Goal: Find specific page/section: Find specific page/section

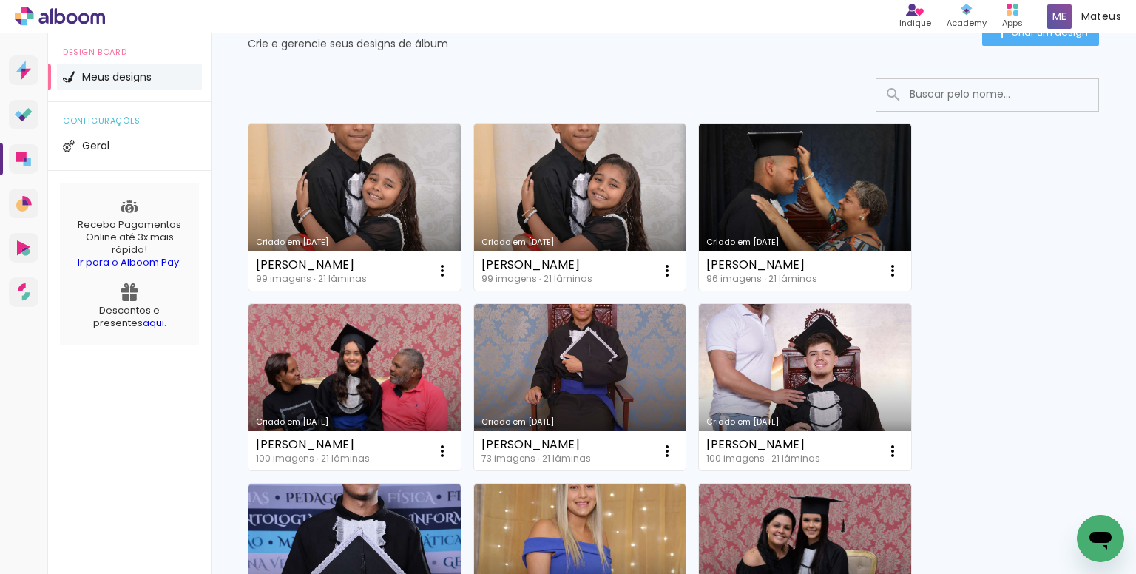
scroll to position [74, 0]
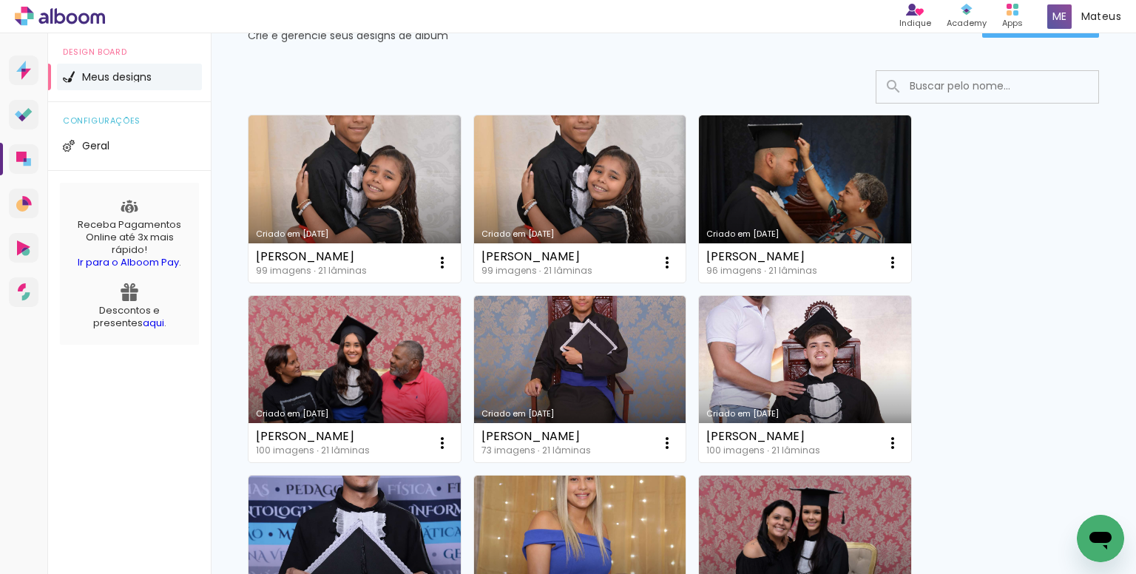
click at [929, 87] on input at bounding box center [1008, 86] width 211 height 30
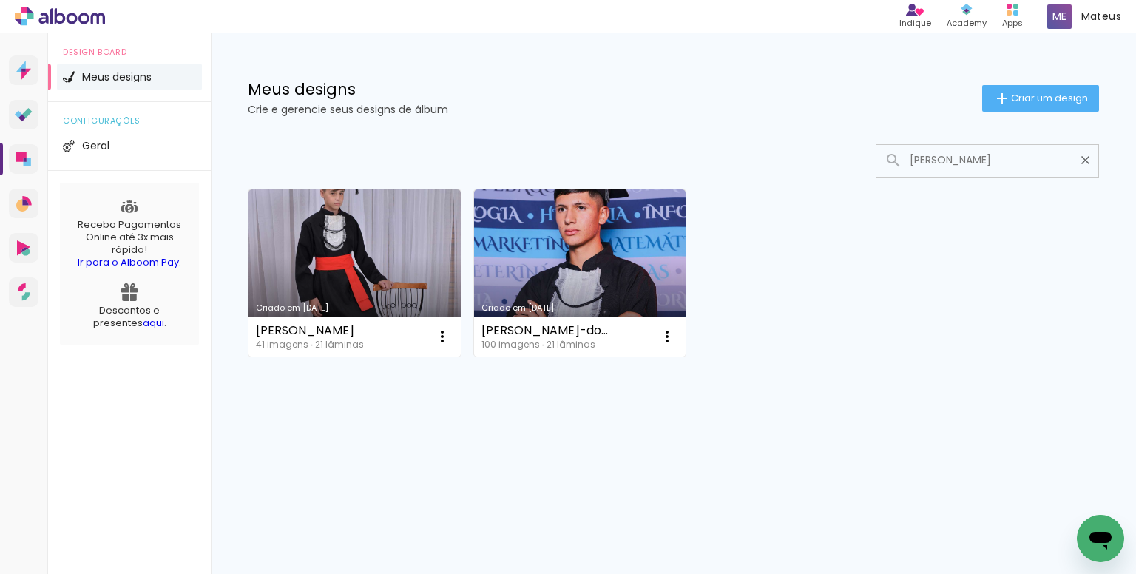
scroll to position [0, 0]
type input "jose"
type paper-input "jose"
click at [365, 240] on link "Criado em [DATE]" at bounding box center [355, 272] width 212 height 167
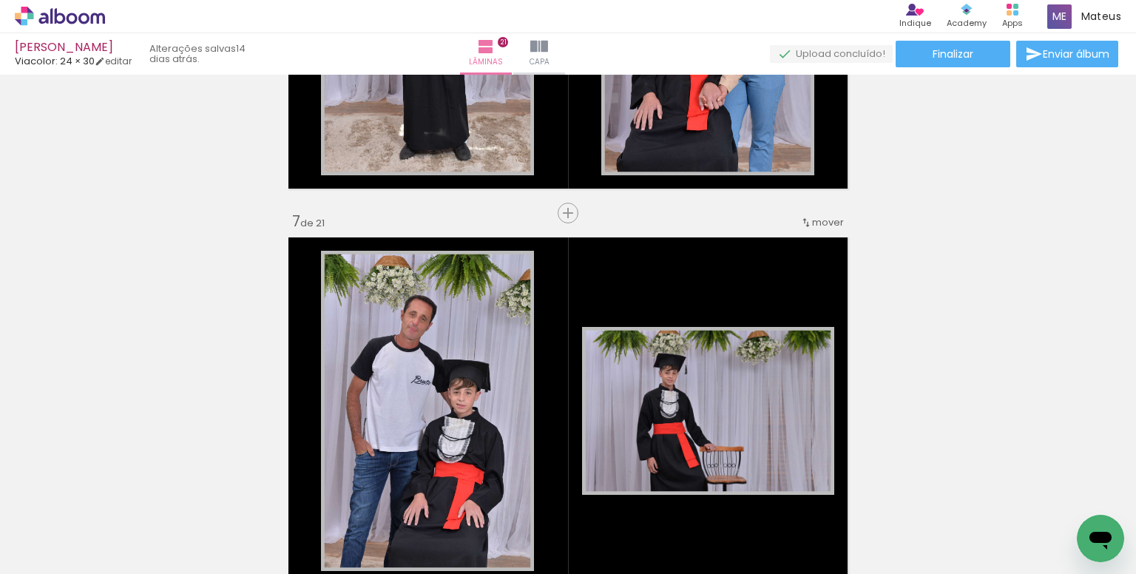
scroll to position [2515, 0]
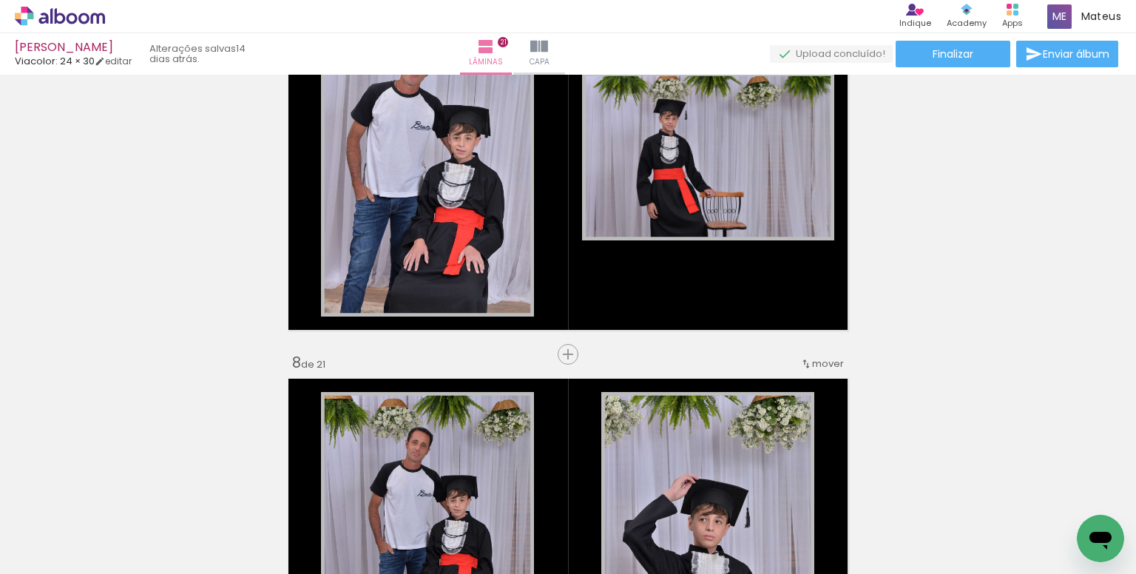
click at [70, 528] on input "Todas as fotos" at bounding box center [41, 529] width 56 height 13
click at [0, 0] on slot "Não utilizadas" at bounding box center [0, 0] width 0 height 0
type input "Não utilizadas"
click span "Adicionar Fotos"
click input "file"
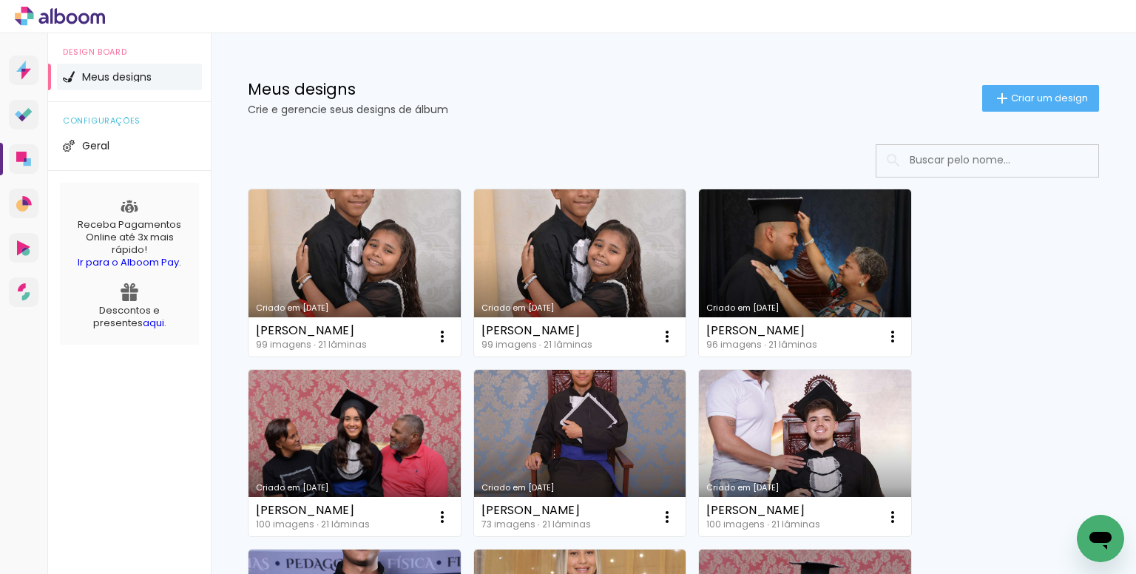
click at [932, 152] on input at bounding box center [1008, 160] width 211 height 30
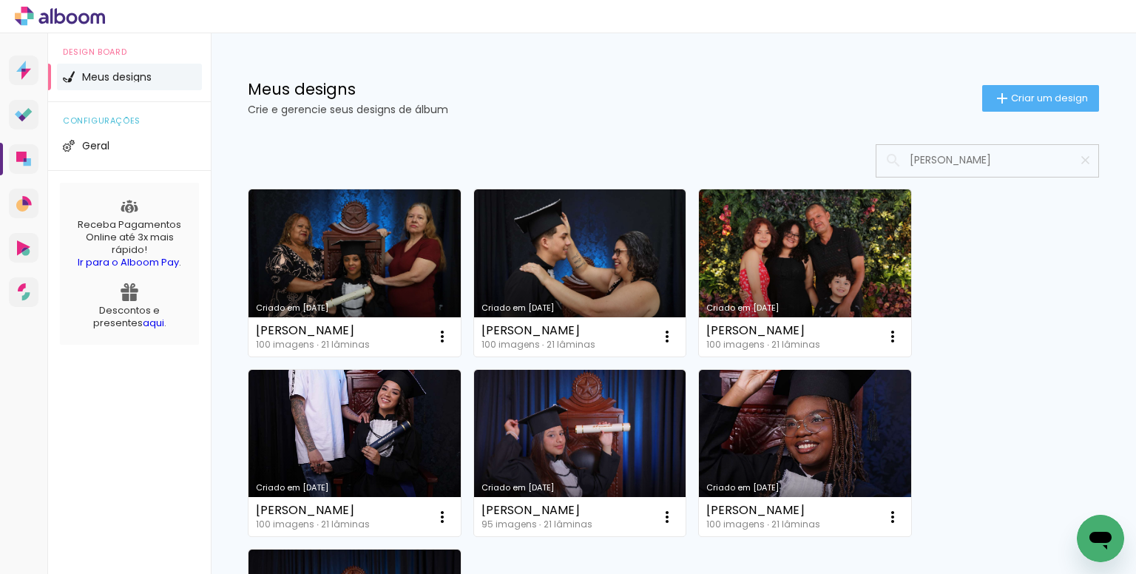
type input "[PERSON_NAME]"
type paper-input "[PERSON_NAME]"
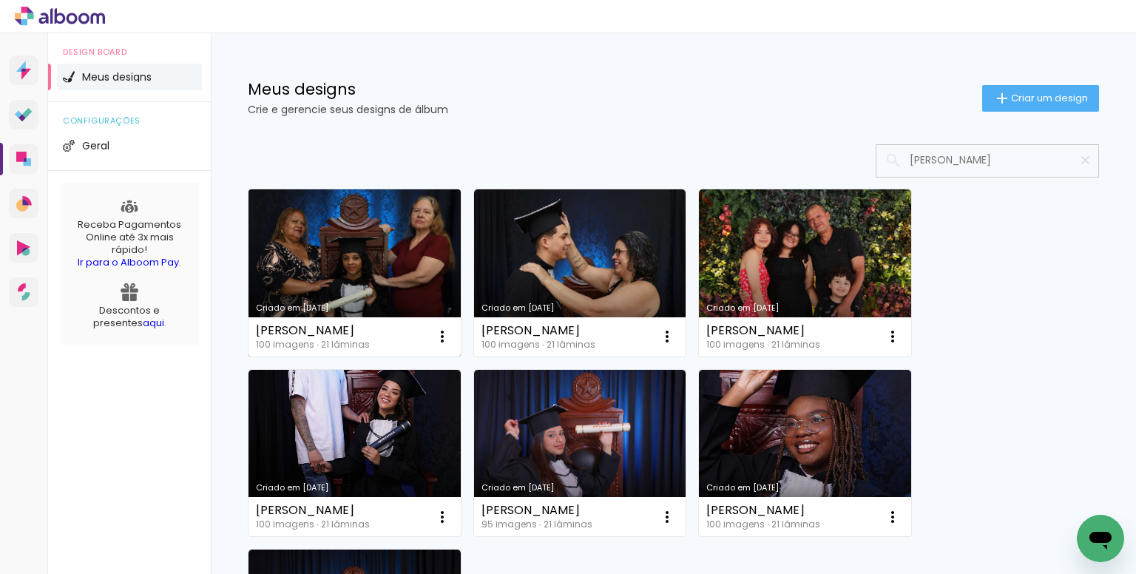
click at [368, 261] on link "Criado em [DATE]" at bounding box center [355, 272] width 212 height 167
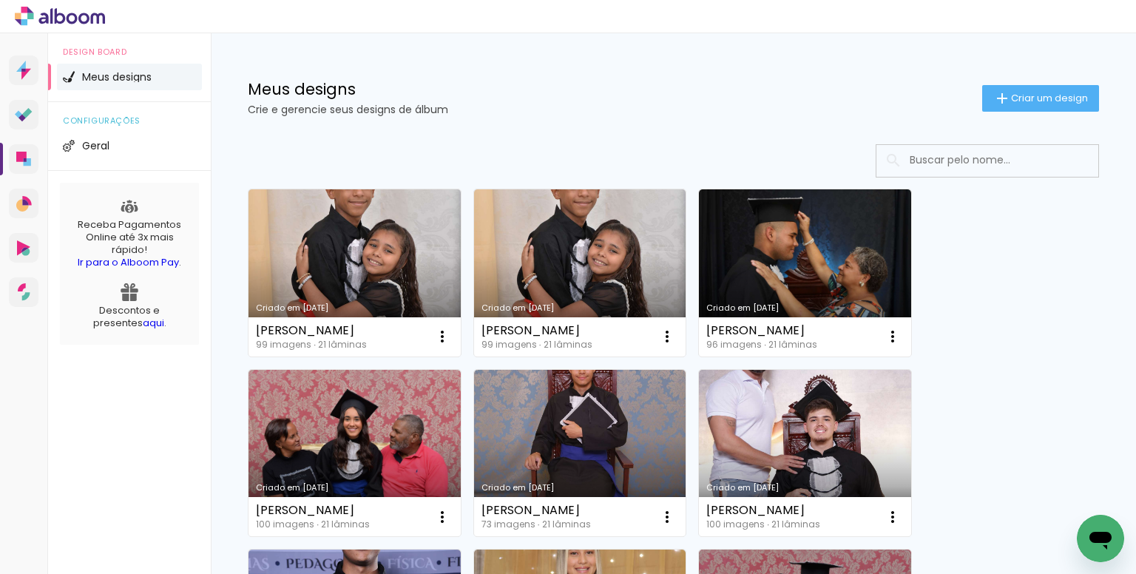
click at [920, 157] on input at bounding box center [1008, 160] width 211 height 30
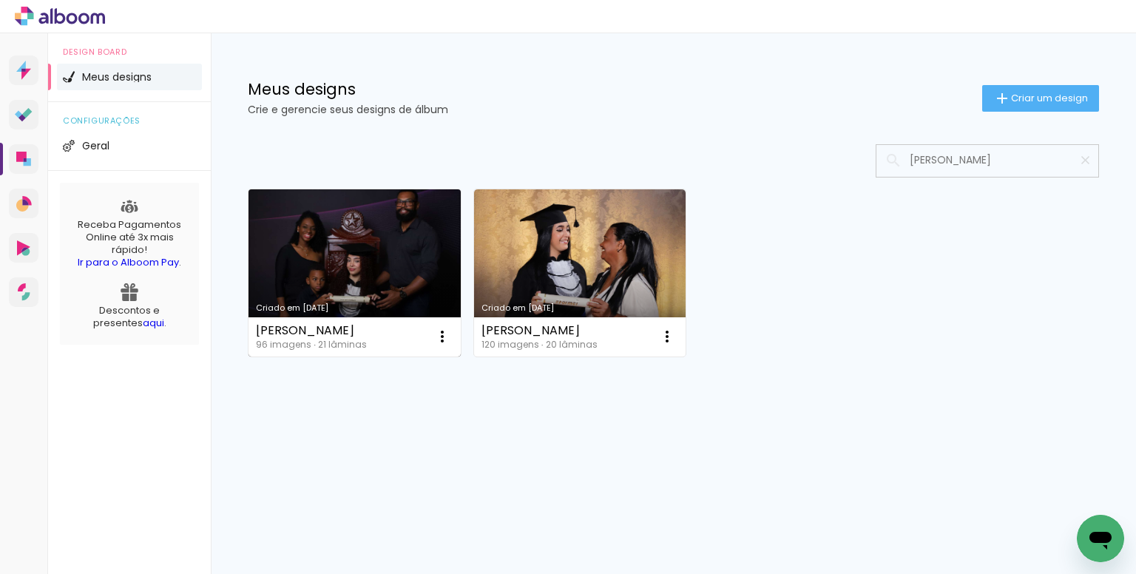
type input "anna"
type paper-input "anna"
click at [359, 270] on link "Criado em [DATE]" at bounding box center [355, 272] width 212 height 167
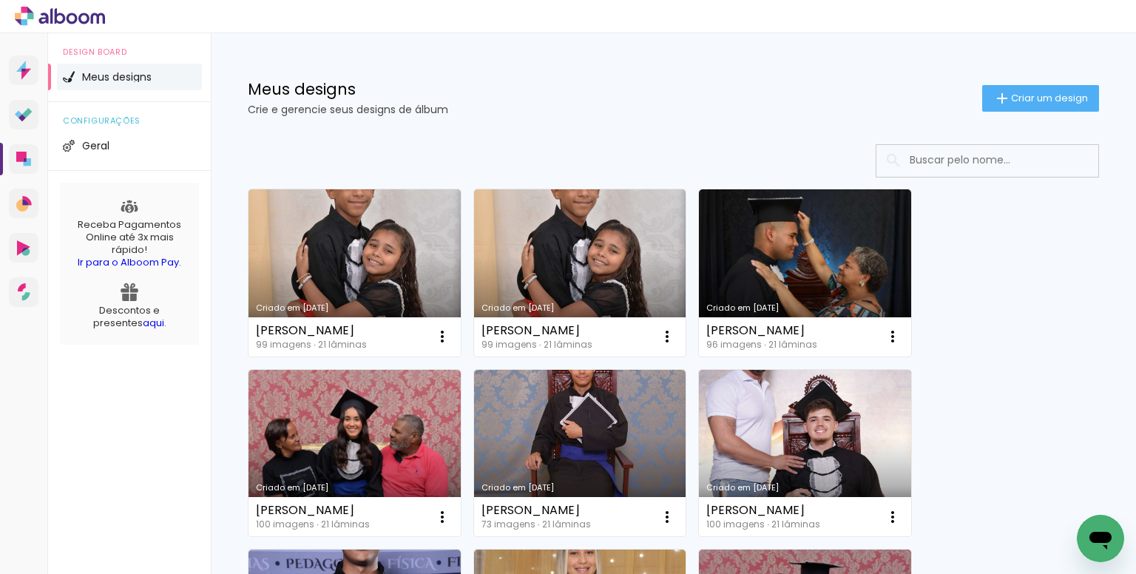
click at [923, 164] on input at bounding box center [1008, 160] width 211 height 30
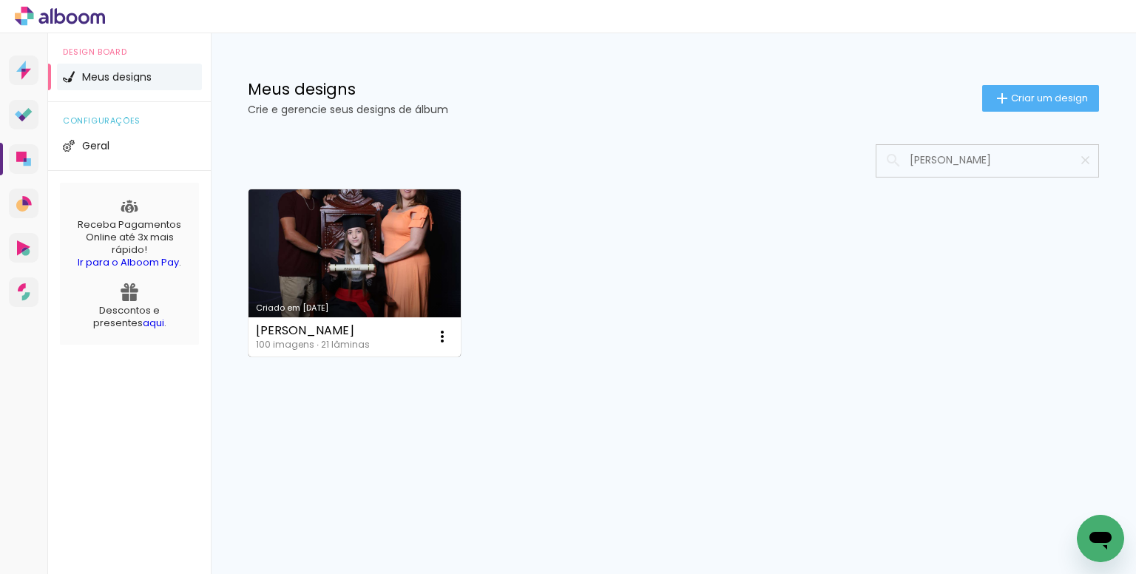
type input "anne"
type paper-input "anne"
click at [328, 246] on link "Criado em [DATE]" at bounding box center [355, 272] width 212 height 167
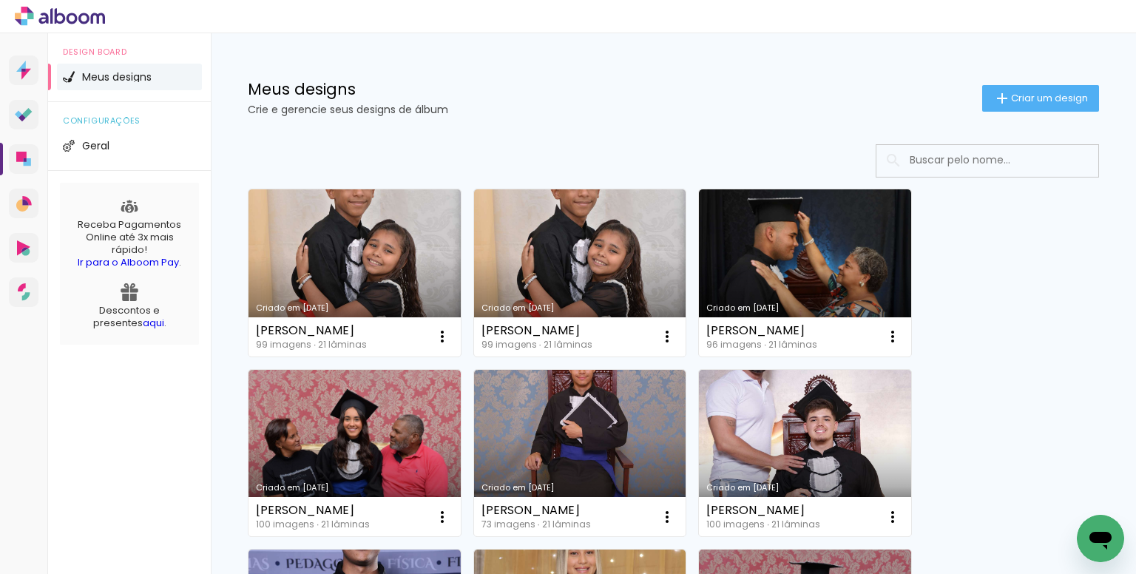
click at [923, 166] on input at bounding box center [1008, 160] width 211 height 30
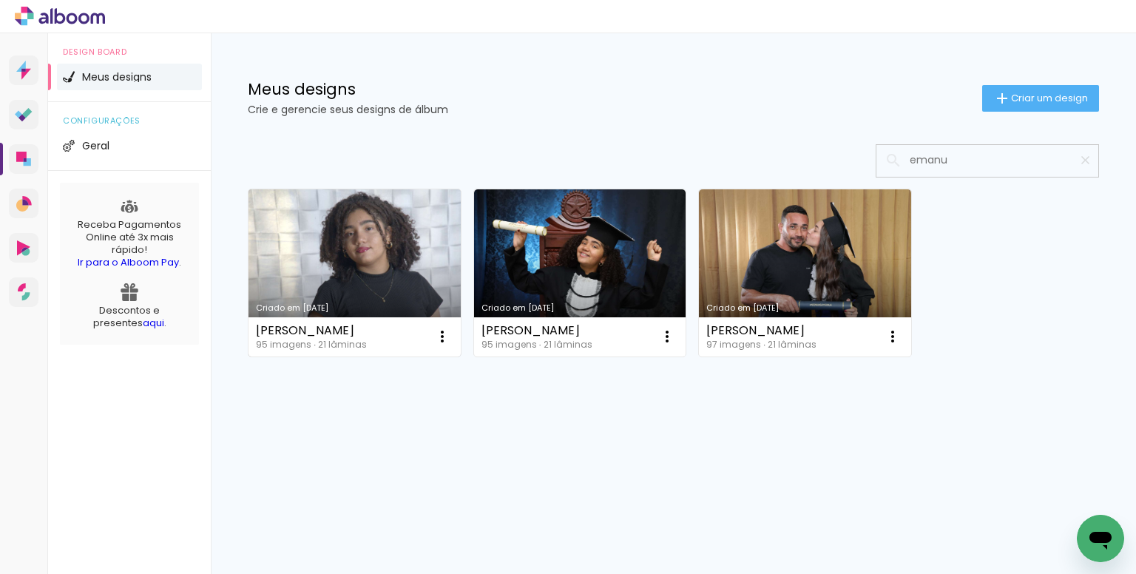
type input "emanu"
type paper-input "emanu"
click at [373, 231] on link "Criado em [DATE]" at bounding box center [355, 272] width 212 height 167
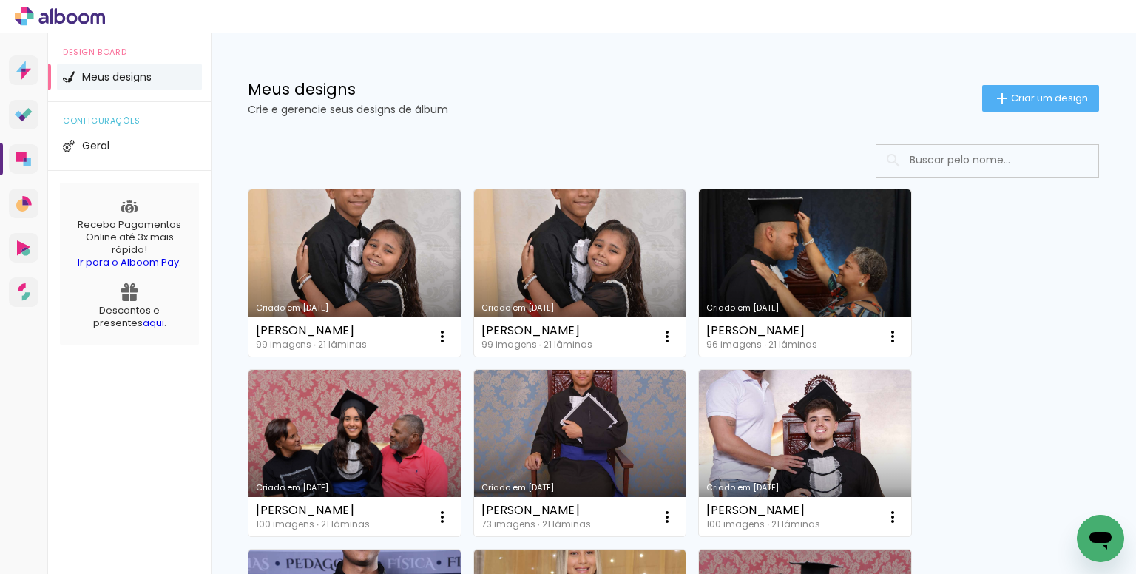
click at [971, 159] on input at bounding box center [1008, 160] width 211 height 30
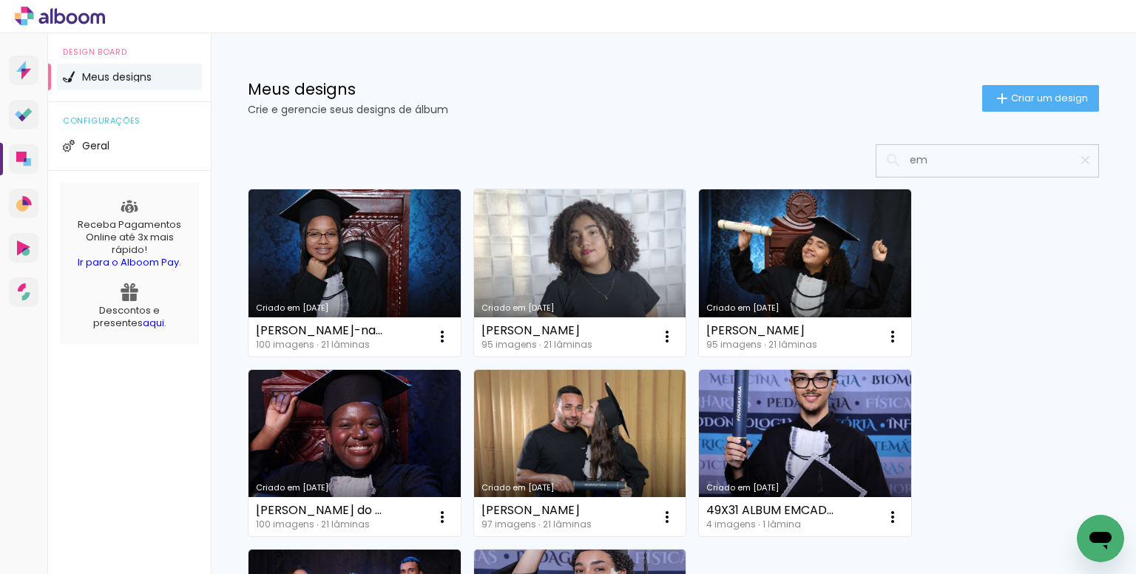
type input "em"
type paper-input "em"
type input "e"
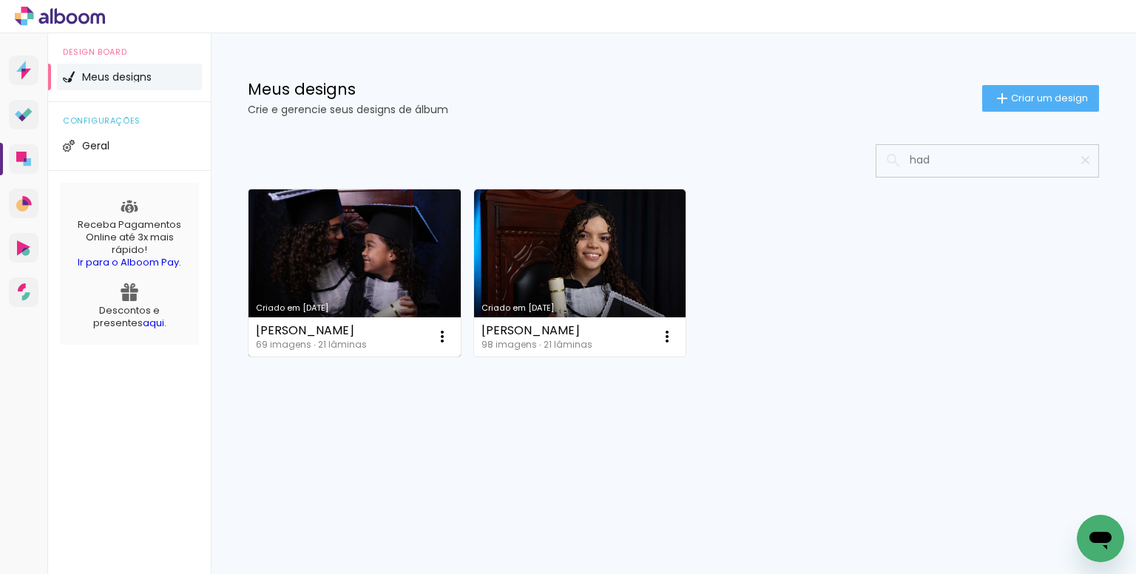
type input "had"
type paper-input "had"
click at [371, 226] on link "Criado em [DATE]" at bounding box center [355, 272] width 212 height 167
